Goal: Entertainment & Leisure: Browse casually

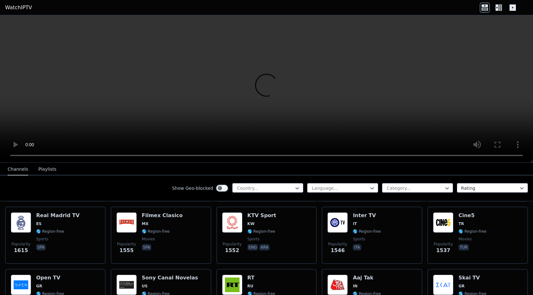
scroll to position [513, 0]
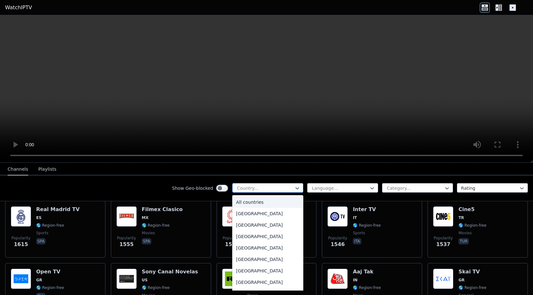
click at [283, 185] on div at bounding box center [265, 188] width 58 height 6
click at [264, 217] on div "[GEOGRAPHIC_DATA]" at bounding box center [267, 212] width 71 height 11
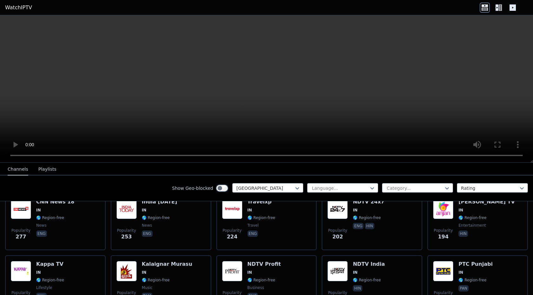
scroll to position [209, 0]
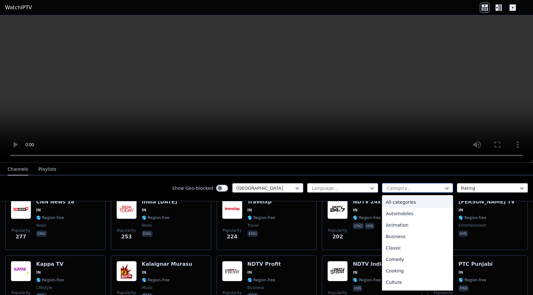
click at [401, 183] on div "Category..." at bounding box center [417, 188] width 71 height 10
click at [400, 264] on div "Sports" at bounding box center [417, 260] width 71 height 11
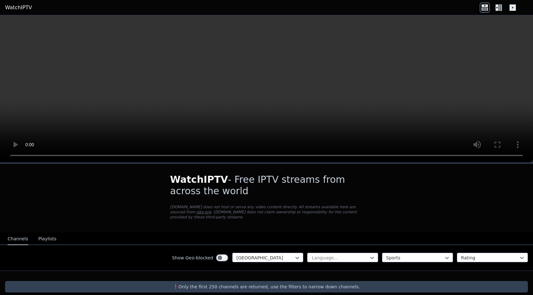
scroll to position [8, 0]
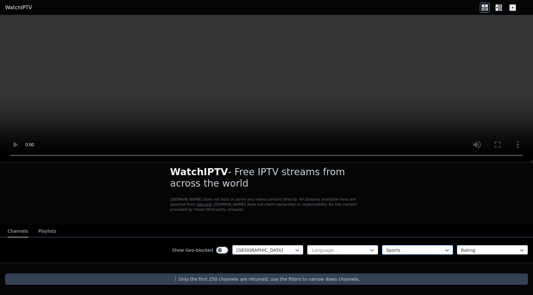
click at [392, 247] on div at bounding box center [415, 250] width 58 height 6
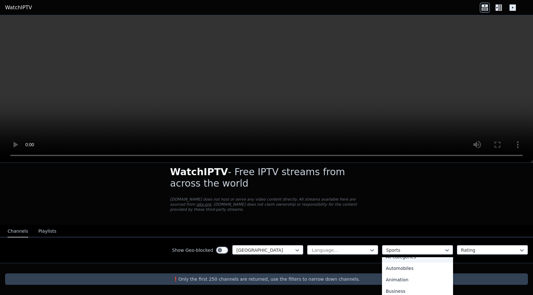
scroll to position [0, 0]
click at [396, 258] on div "All categories" at bounding box center [417, 263] width 71 height 11
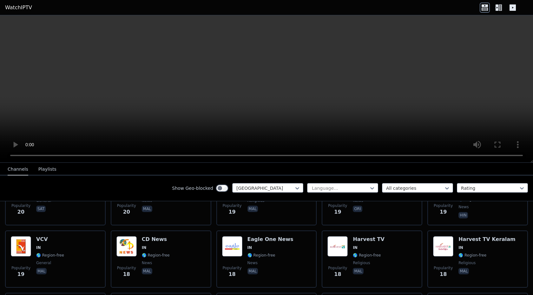
scroll to position [1755, 0]
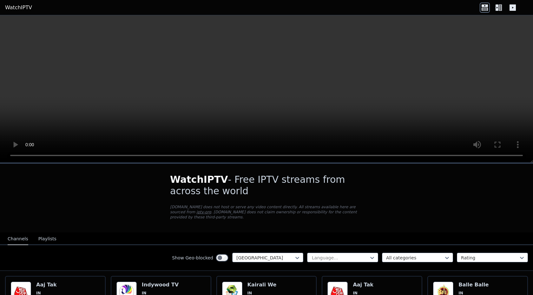
scroll to position [10, 0]
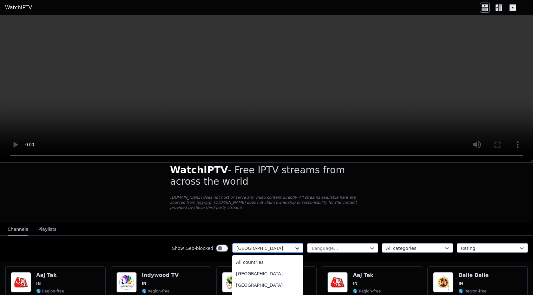
click at [294, 249] on icon at bounding box center [297, 248] width 6 height 6
click at [278, 261] on div "All countries" at bounding box center [267, 261] width 71 height 11
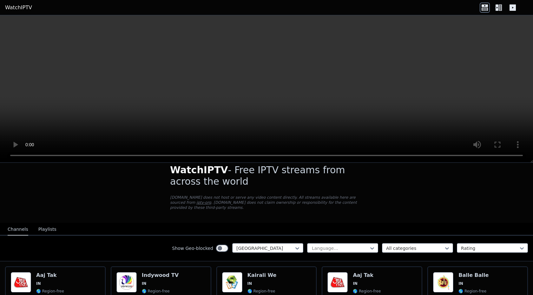
click at [387, 242] on div "Show Geo-blocked option All countries, selected. India Language... All categori…" at bounding box center [266, 248] width 533 height 26
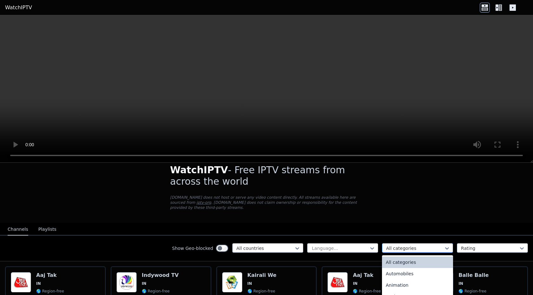
click at [388, 249] on div at bounding box center [415, 248] width 58 height 6
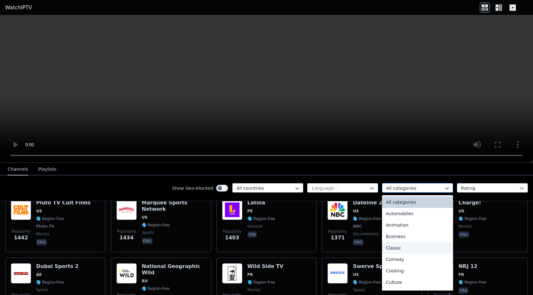
scroll to position [216, 0]
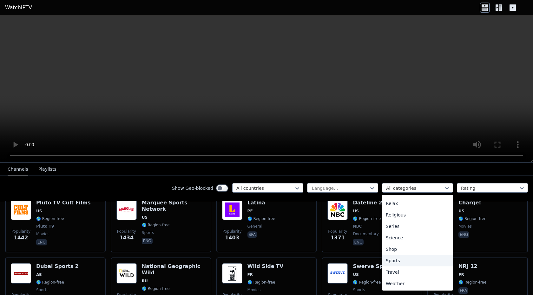
click at [391, 258] on div "Sports" at bounding box center [417, 260] width 71 height 11
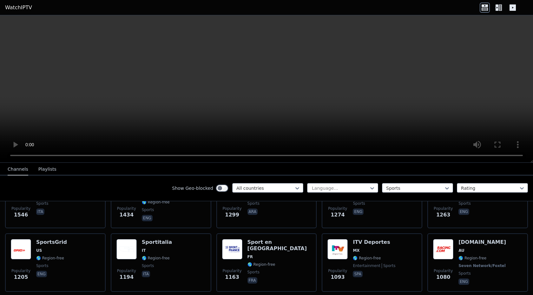
scroll to position [162, 0]
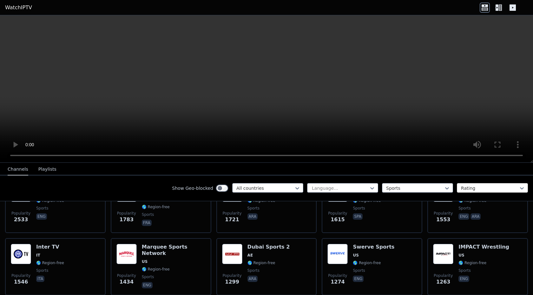
click at [461, 191] on div "Rating" at bounding box center [492, 188] width 71 height 10
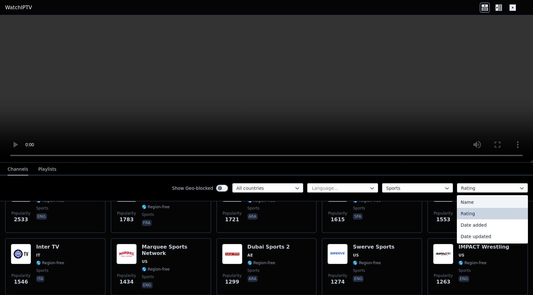
click at [462, 201] on div "Name" at bounding box center [492, 201] width 71 height 11
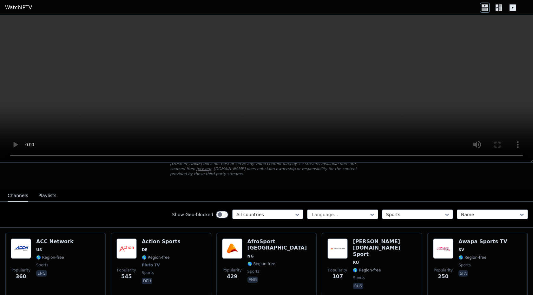
scroll to position [49, 0]
